Goal: Communication & Community: Answer question/provide support

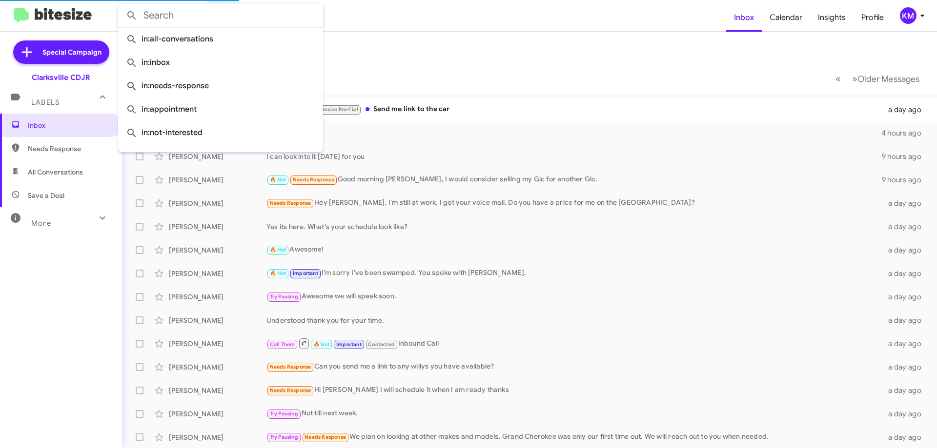
click at [326, 18] on form at bounding box center [422, 15] width 608 height 23
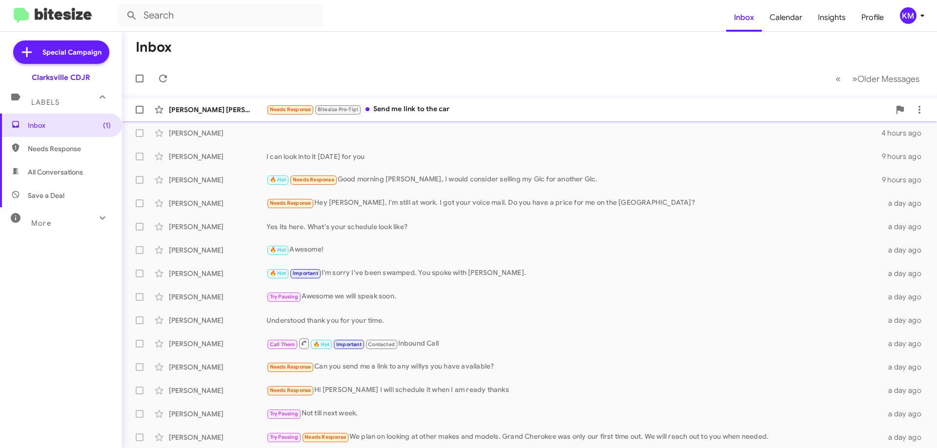
click at [424, 108] on div "Needs Response Bitesize Pro-Tip! Send me link to the car" at bounding box center [578, 109] width 624 height 11
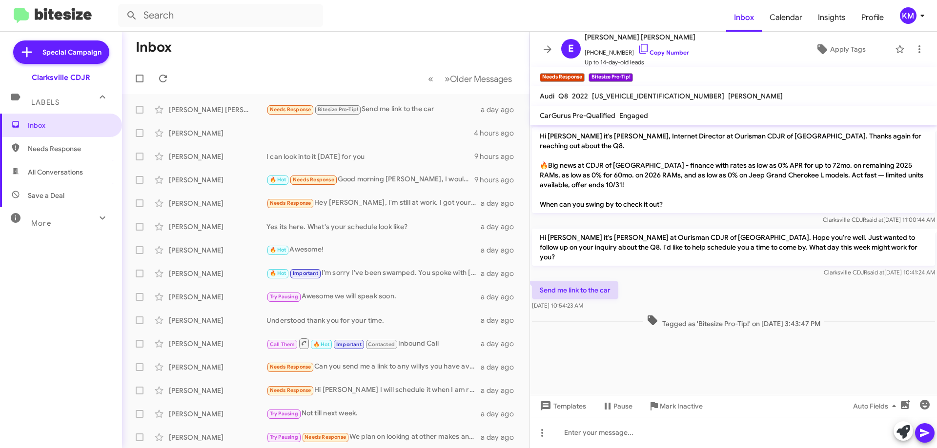
click at [716, 337] on cdk-virtual-scroll-viewport "Hi [PERSON_NAME] it's [PERSON_NAME], Internet Director at Ourisman CDJR of [GEO…" at bounding box center [733, 260] width 407 height 270
click at [407, 115] on div "Needs Response Bitesize Pro-Tip! Send me link to the car" at bounding box center [374, 109] width 216 height 11
click at [341, 111] on span "Bitesize Pro-Tip!" at bounding box center [338, 109] width 40 height 6
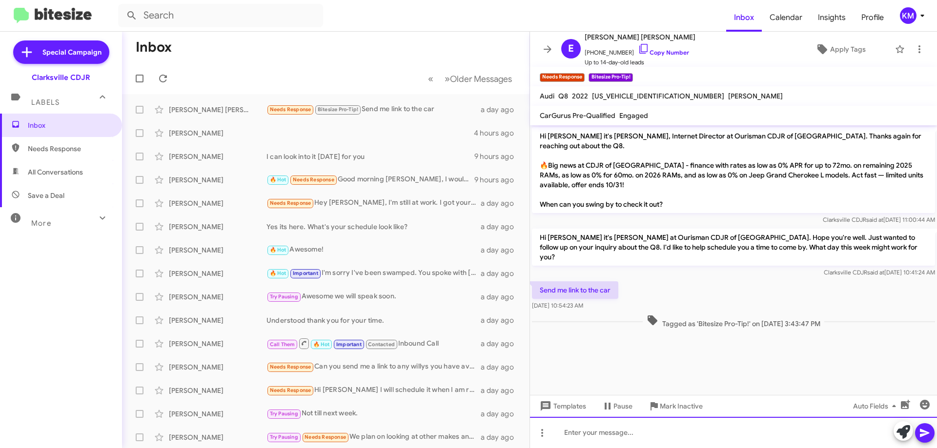
click at [608, 437] on div at bounding box center [733, 432] width 407 height 31
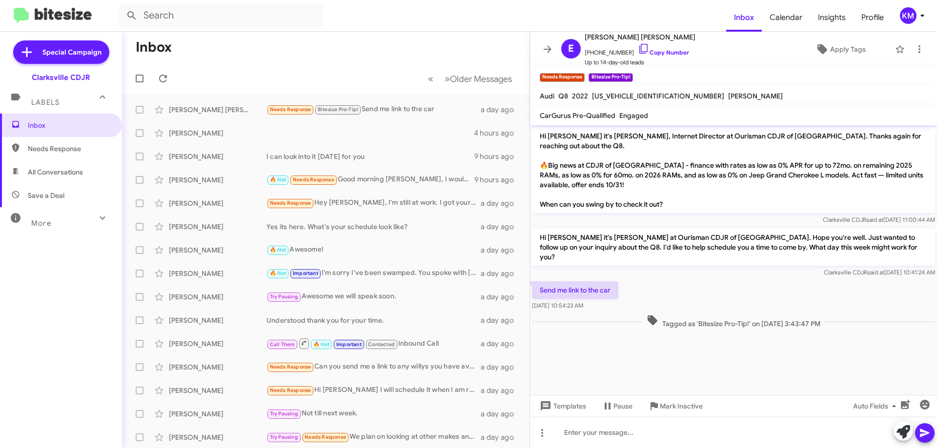
click at [622, 95] on span "[US_VEHICLE_IDENTIFICATION_NUMBER]" at bounding box center [658, 96] width 132 height 9
copy span "[US_VEHICLE_IDENTIFICATION_NUMBER]"
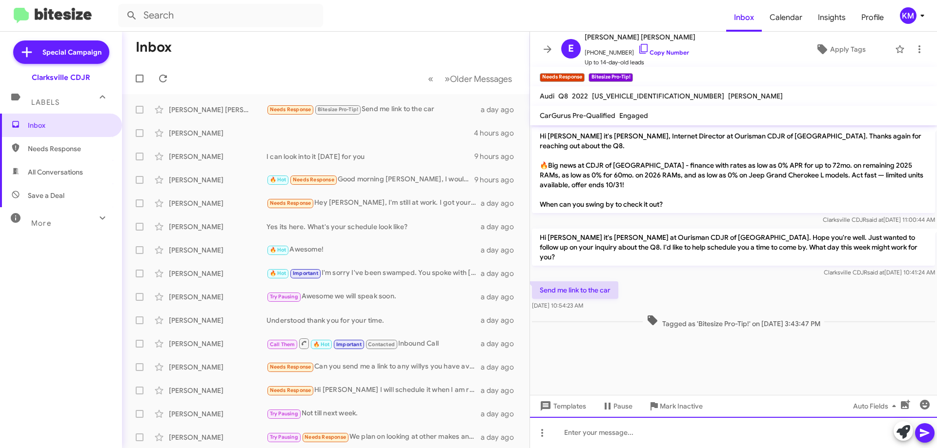
click at [585, 434] on div at bounding box center [733, 432] width 407 height 31
paste div
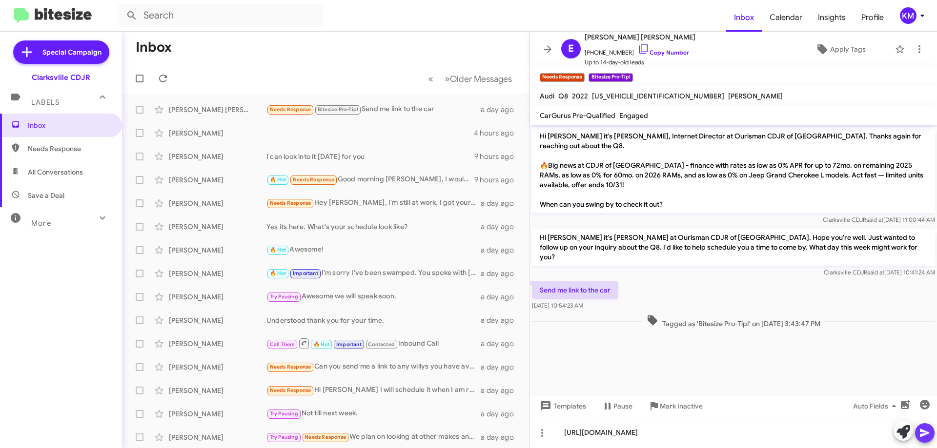
click at [923, 440] on span at bounding box center [925, 434] width 12 height 20
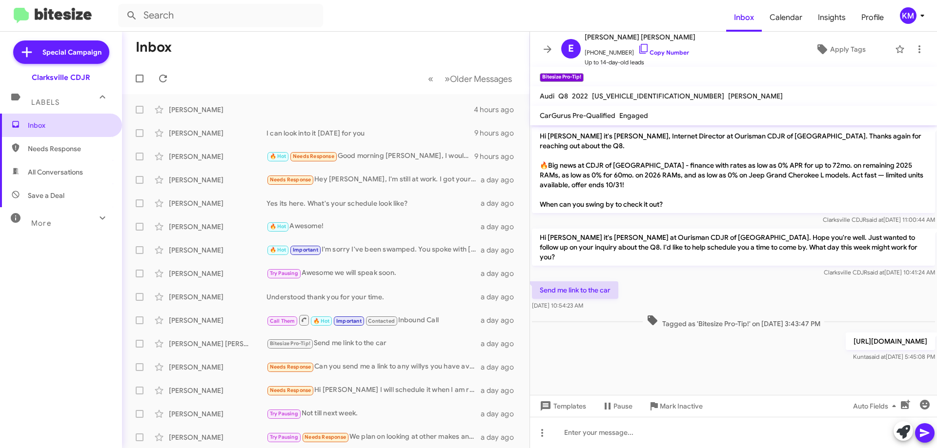
click at [59, 128] on span "Inbox" at bounding box center [69, 126] width 83 height 10
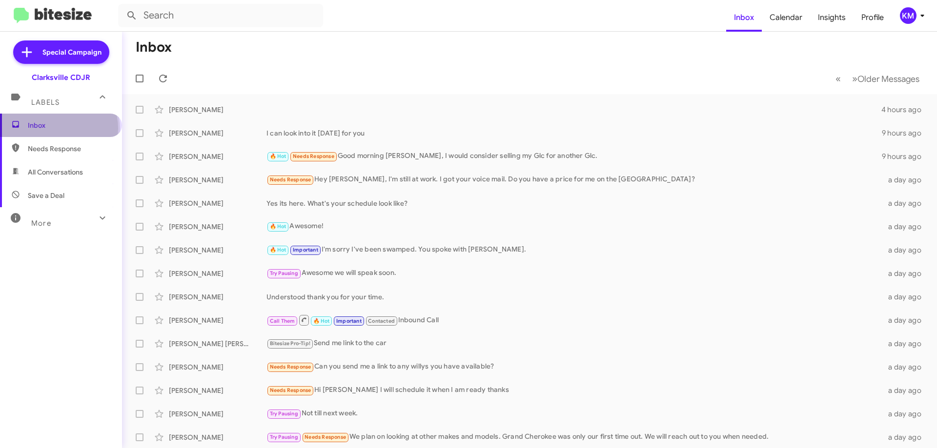
click at [58, 128] on span "Inbox" at bounding box center [69, 126] width 83 height 10
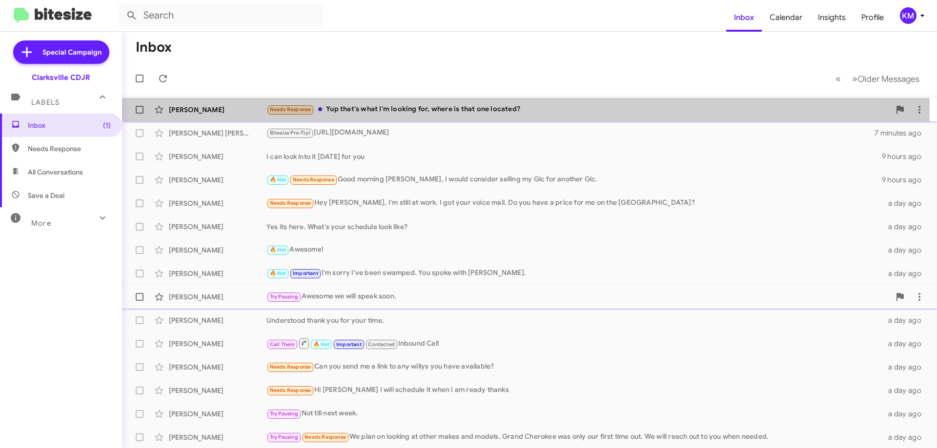
click at [410, 106] on div "Needs Response Yup that's what I'm looking for, where is that one located?" at bounding box center [578, 109] width 624 height 11
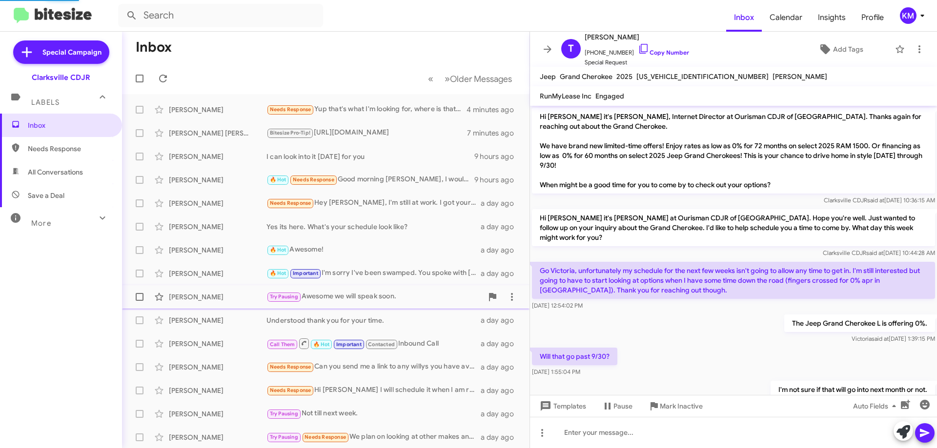
scroll to position [482, 0]
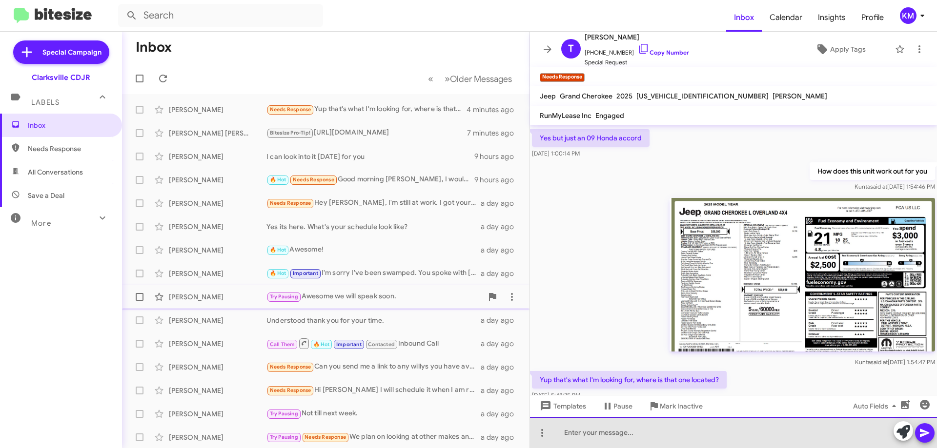
click at [596, 434] on div at bounding box center [733, 432] width 407 height 31
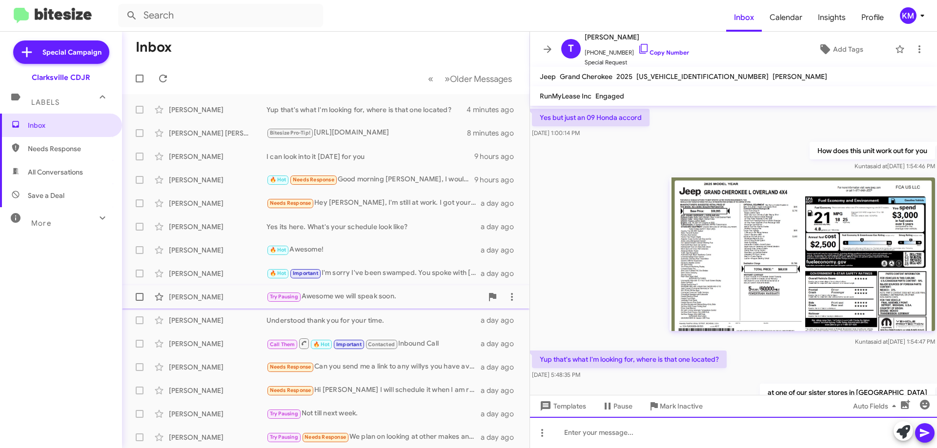
scroll to position [518, 0]
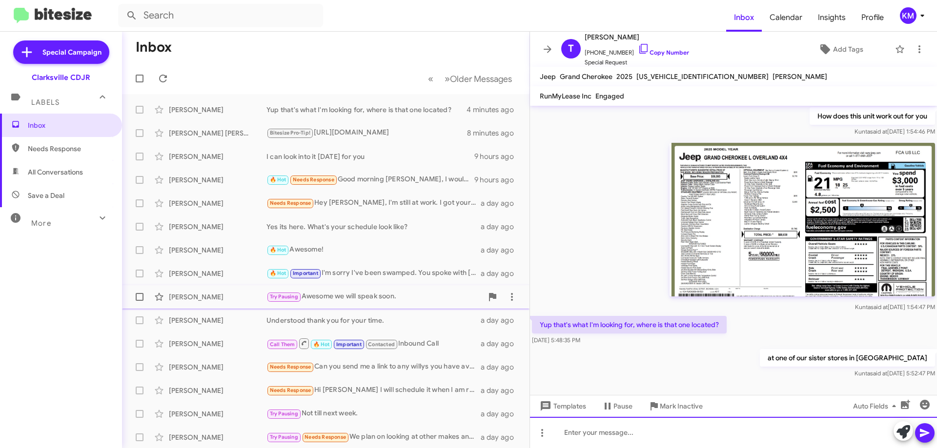
click at [665, 424] on div at bounding box center [733, 432] width 407 height 31
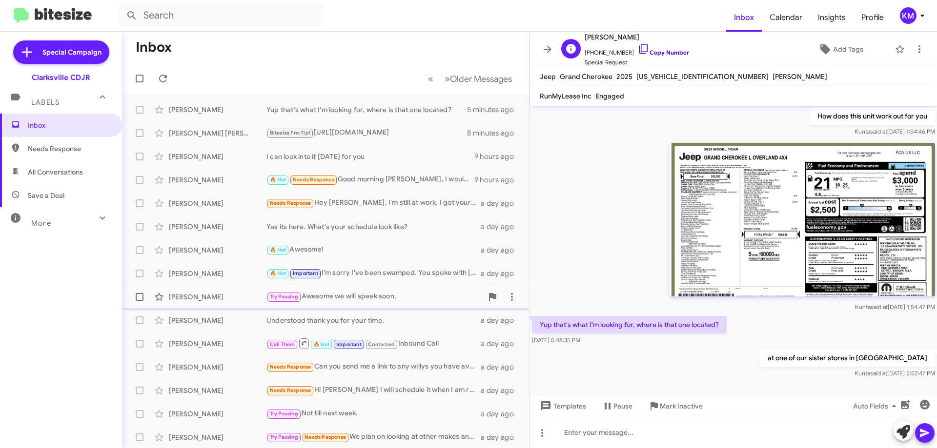
click at [665, 50] on link "Copy Number" at bounding box center [663, 52] width 51 height 7
click at [742, 219] on img at bounding box center [801, 220] width 265 height 154
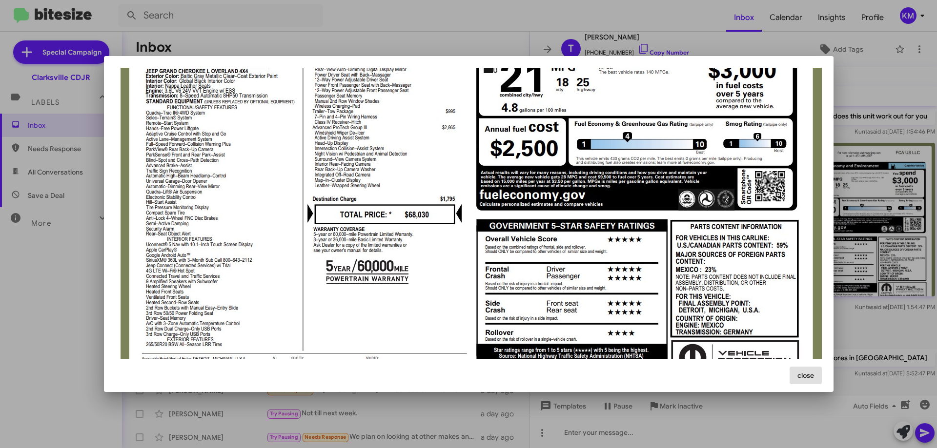
scroll to position [118, 0]
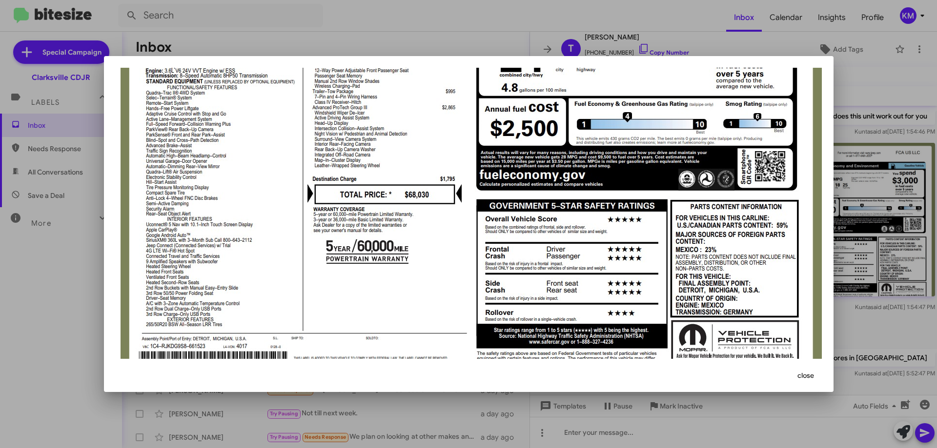
click at [167, 345] on img at bounding box center [469, 154] width 706 height 409
click at [49, 290] on div at bounding box center [468, 224] width 937 height 448
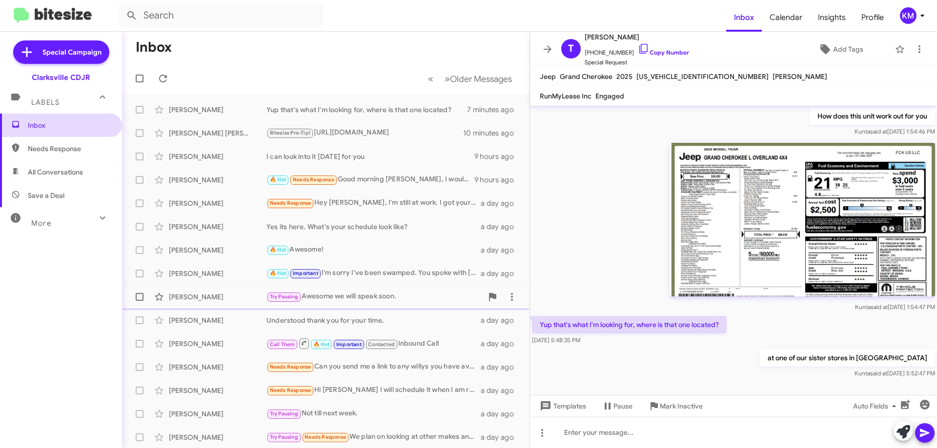
click at [52, 120] on span "Inbox" at bounding box center [61, 125] width 122 height 23
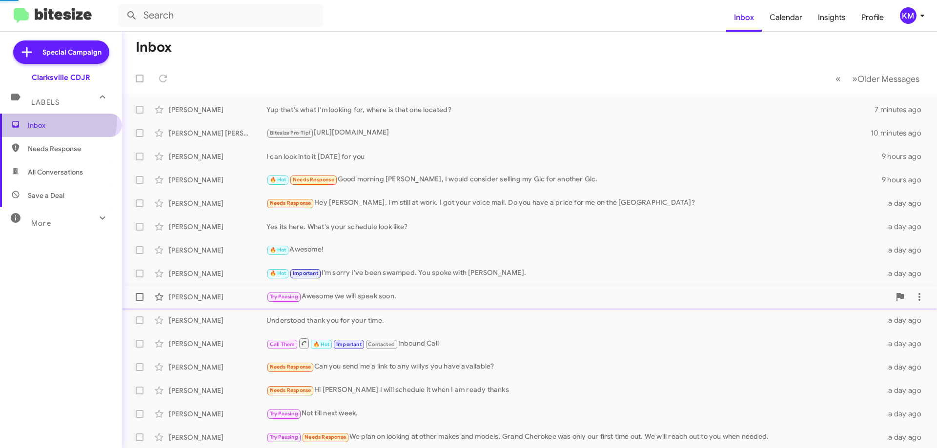
click at [53, 121] on span "Inbox" at bounding box center [61, 125] width 122 height 23
